Goal: Information Seeking & Learning: Learn about a topic

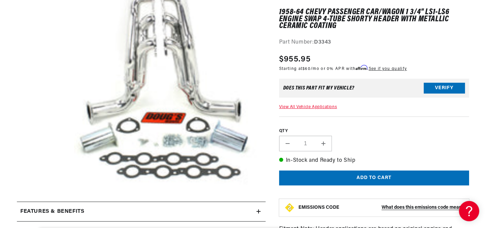
scroll to position [9, 0]
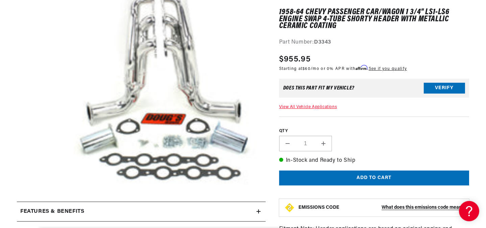
click at [353, 91] on div "Does This part fit My vehicle? Verify" at bounding box center [374, 88] width 190 height 19
click at [434, 90] on button "Verify" at bounding box center [444, 88] width 41 height 11
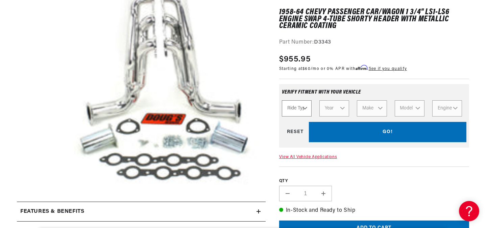
scroll to position [0, 0]
click at [298, 105] on select "Ride Type Automotive Agricultural Industrial Marine Motorcycle" at bounding box center [297, 108] width 30 height 16
select select "Automotive"
click at [282, 100] on select "Ride Type Automotive Agricultural Industrial Marine Motorcycle" at bounding box center [297, 108] width 30 height 16
select select "Automotive"
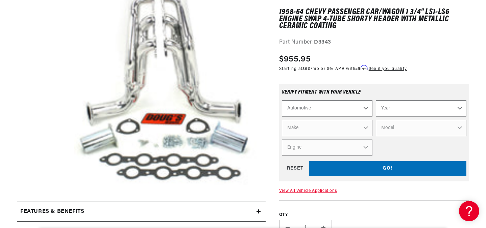
click at [398, 109] on select "Year 2024 2023 2022 2021 2020 2019 2018 2017 2016 2015 2014 2013 2012 2011 2010…" at bounding box center [421, 108] width 91 height 16
select select "1959"
click at [376, 100] on select "Year 2024 2023 2022 2021 2020 2019 2018 2017 2016 2015 2014 2013 2012 2011 2010…" at bounding box center [421, 108] width 91 height 16
select select "1959"
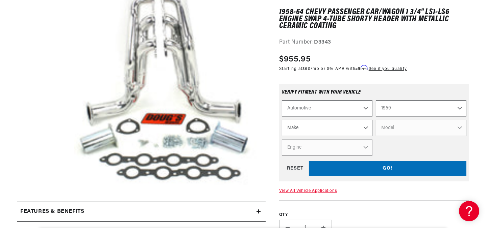
scroll to position [0, 0]
click at [329, 124] on select "Make Alfa Romeo American Motors Aston Martin Austin Healey Buick Cadillac Chevr…" at bounding box center [327, 128] width 91 height 16
select select "Chevrolet"
click at [282, 120] on select "Make Alfa Romeo American Motors Aston Martin Austin Healey Buick Cadillac Chevr…" at bounding box center [327, 128] width 91 height 16
select select "Chevrolet"
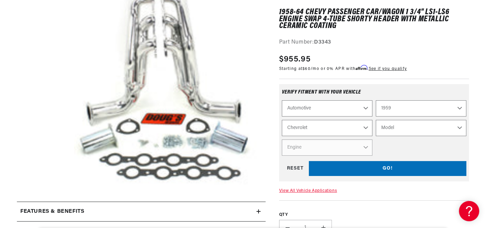
click at [398, 130] on select "Model 3B 3C 3D 3E 3F 3G Bel Air Biscayne Brookwood Corvette El Camino Impala Ki…" at bounding box center [421, 128] width 91 height 16
select select "El-Camino"
click at [376, 120] on select "Model 3B 3C 3D 3E 3F 3G Bel Air Biscayne Brookwood Corvette El Camino Impala Ki…" at bounding box center [421, 128] width 91 height 16
select select "El-Camino"
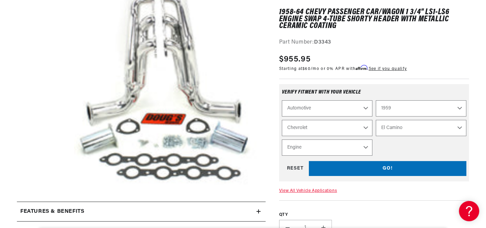
click at [337, 147] on select "Engine 5.0L 5.4L 6.5L 6.6L 7.4L 283cid / 4.6L 322cid / 5.3L 348cid / 5.7L" at bounding box center [327, 148] width 91 height 16
select select "322cid-5.3L"
click at [282, 140] on select "Engine 5.0L 5.4L 6.5L 6.6L 7.4L 283cid / 4.6L 322cid / 5.3L 348cid / 5.7L" at bounding box center [327, 148] width 91 height 16
select select "Engine"
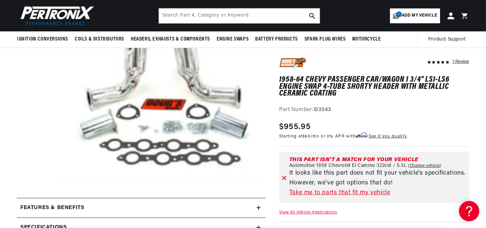
scroll to position [49, 0]
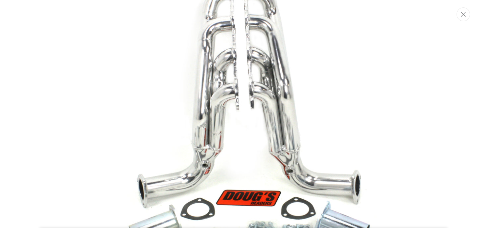
scroll to position [0, 205]
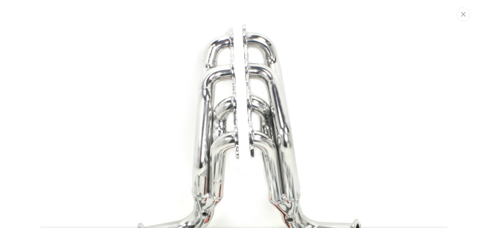
click at [183, 61] on img "Media gallery" at bounding box center [243, 182] width 365 height 350
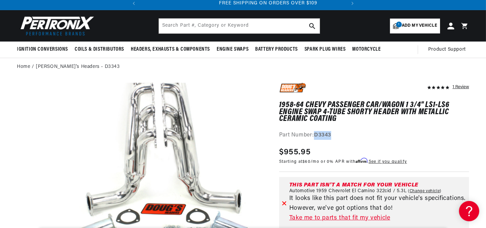
drag, startPoint x: 313, startPoint y: 134, endPoint x: 336, endPoint y: 137, distance: 22.8
click at [336, 137] on div "Part Number: D3343" at bounding box center [374, 135] width 190 height 9
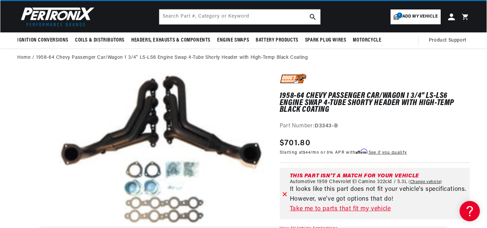
scroll to position [15, 0]
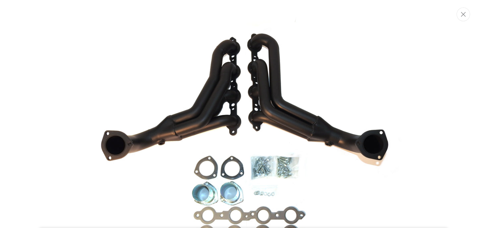
scroll to position [0, 0]
click at [465, 16] on icon "Close" at bounding box center [463, 14] width 5 height 5
